Goal: Navigation & Orientation: Find specific page/section

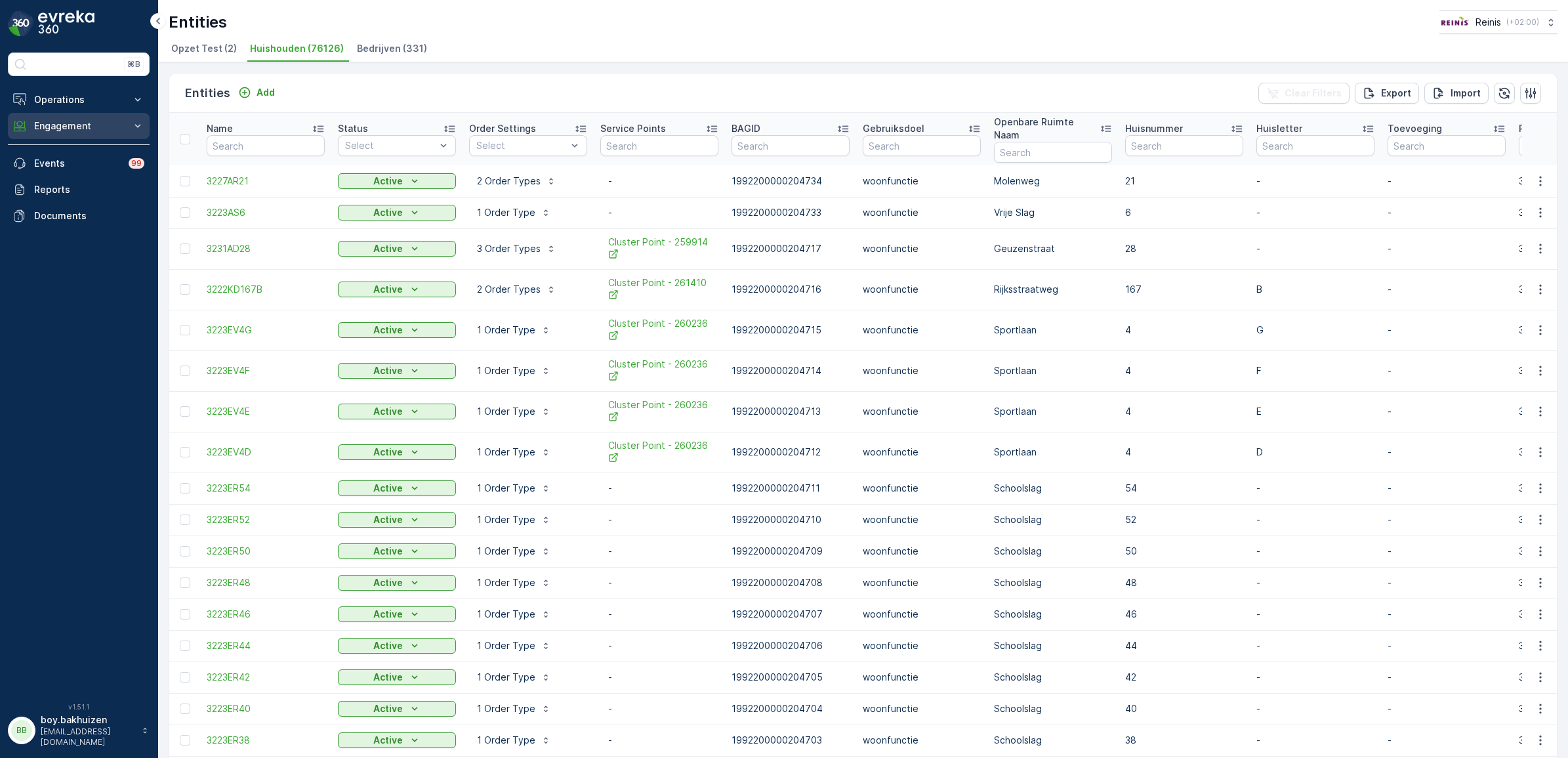
click at [57, 122] on p "Engagement" at bounding box center [79, 125] width 89 height 13
click at [66, 149] on p "Insights" at bounding box center [50, 148] width 34 height 13
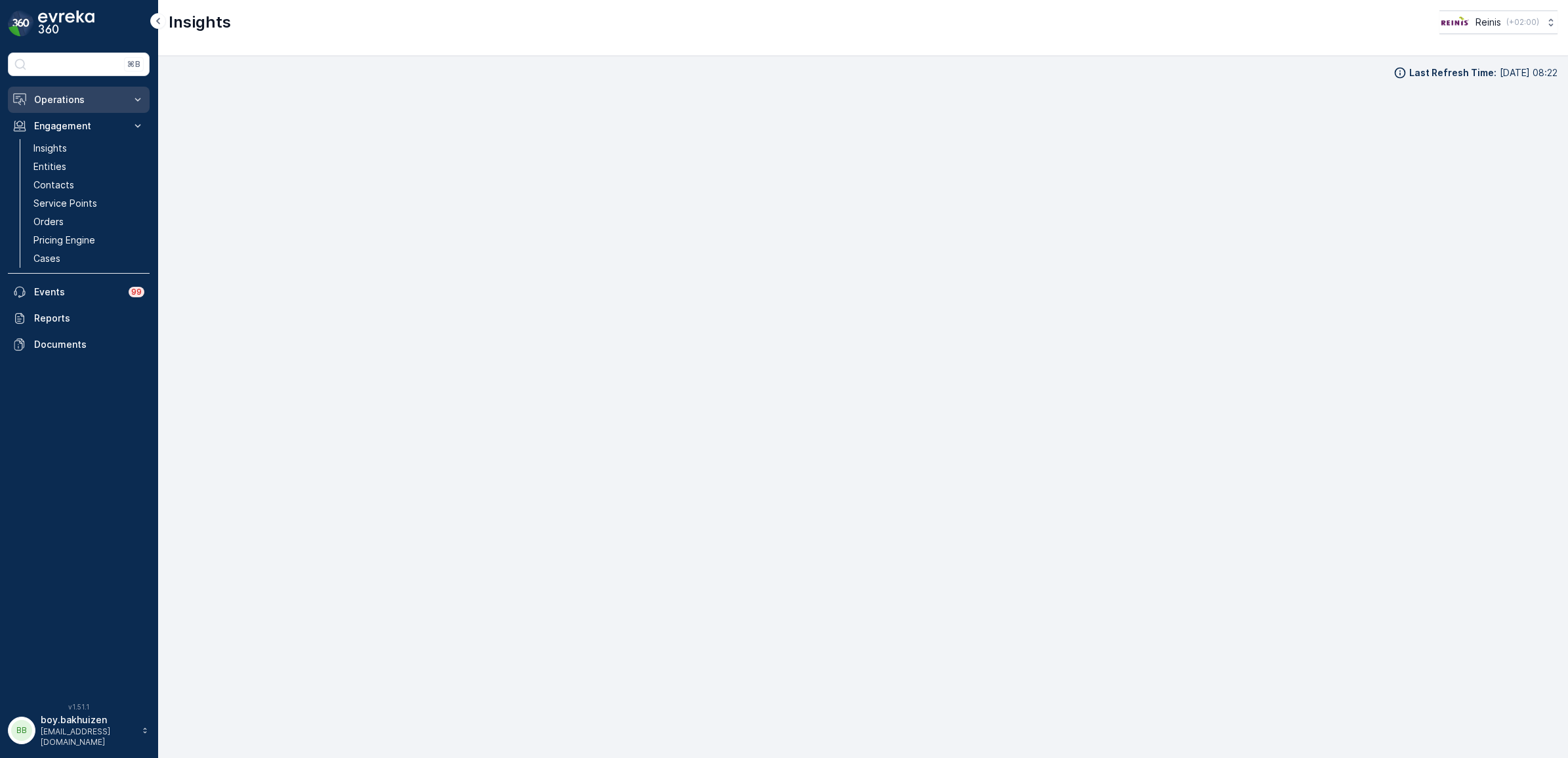
click at [40, 103] on p "Operations" at bounding box center [79, 99] width 89 height 13
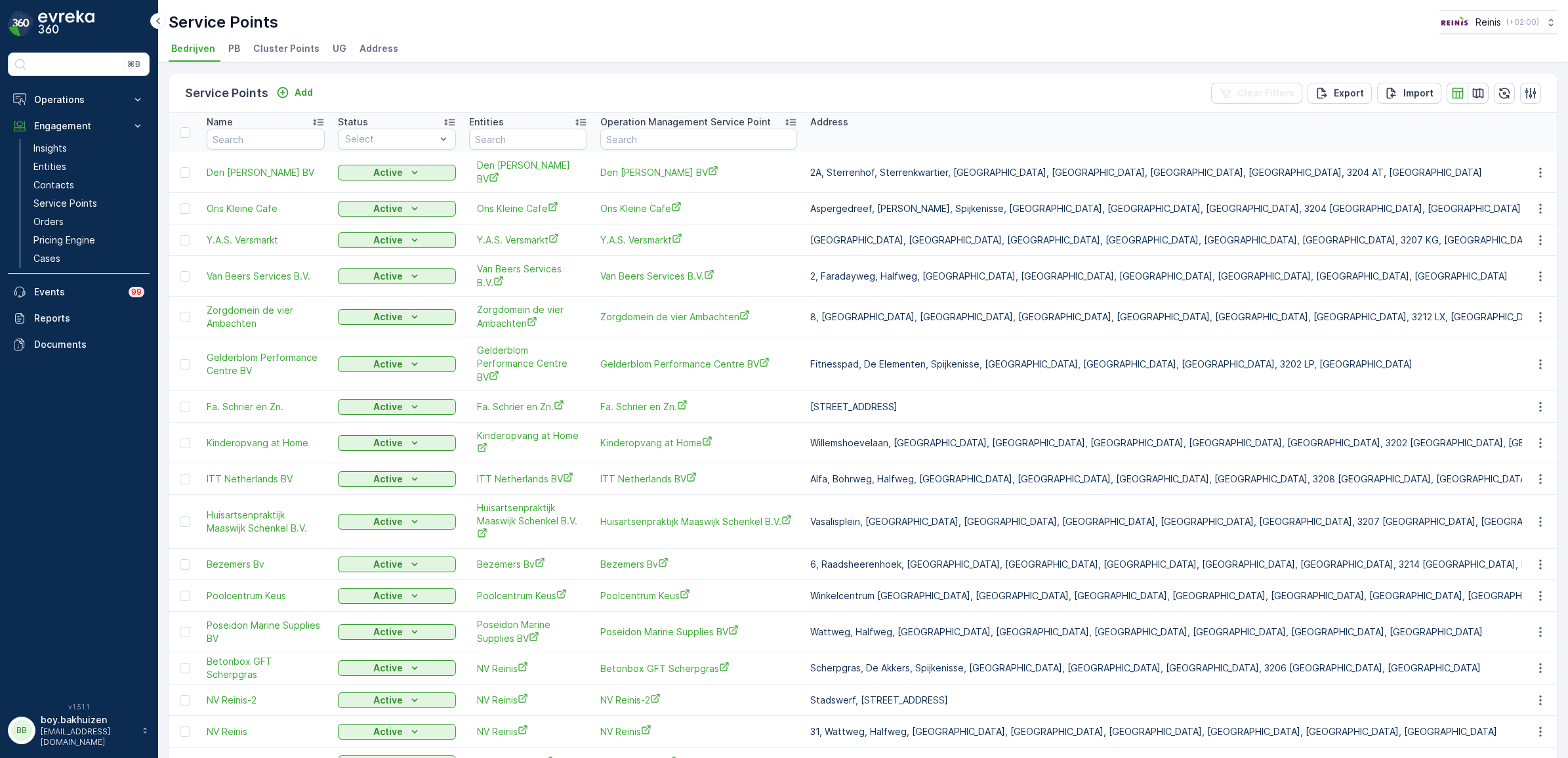
scroll to position [527, 0]
